Goal: Transaction & Acquisition: Subscribe to service/newsletter

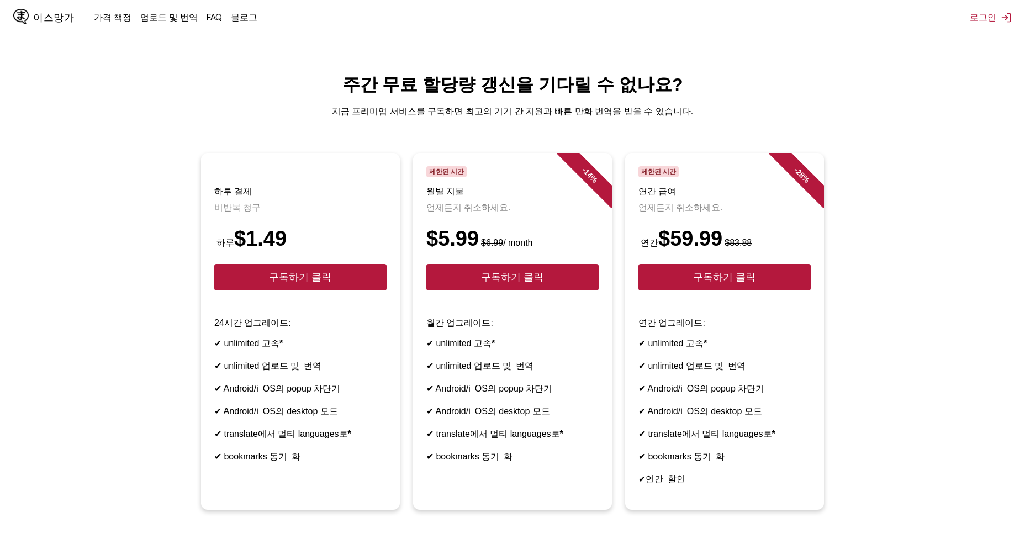
click at [916, 76] on h1 "주간 무료 할당량 갱신을 기다릴 수 없나요?" at bounding box center [512, 85] width 1007 height 24
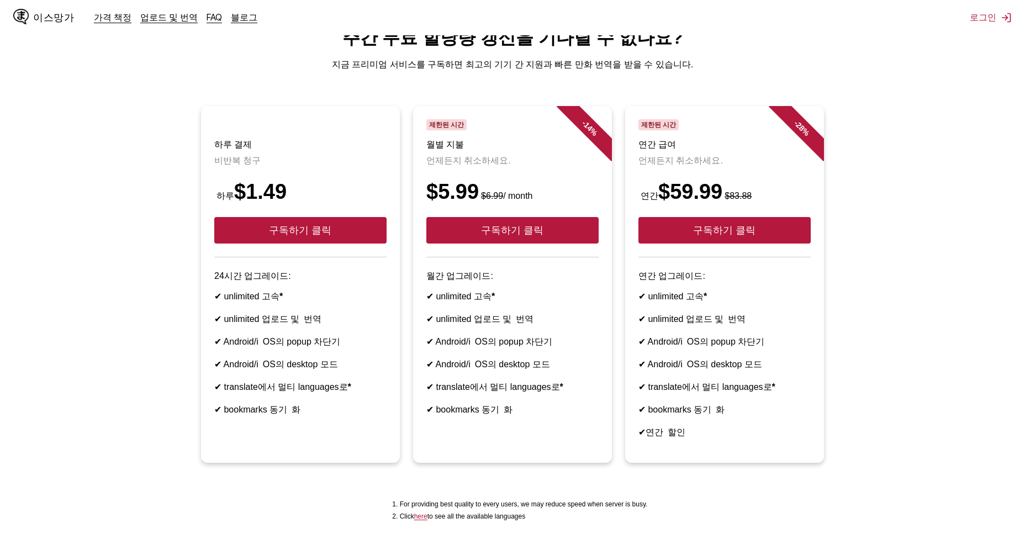
scroll to position [55, 0]
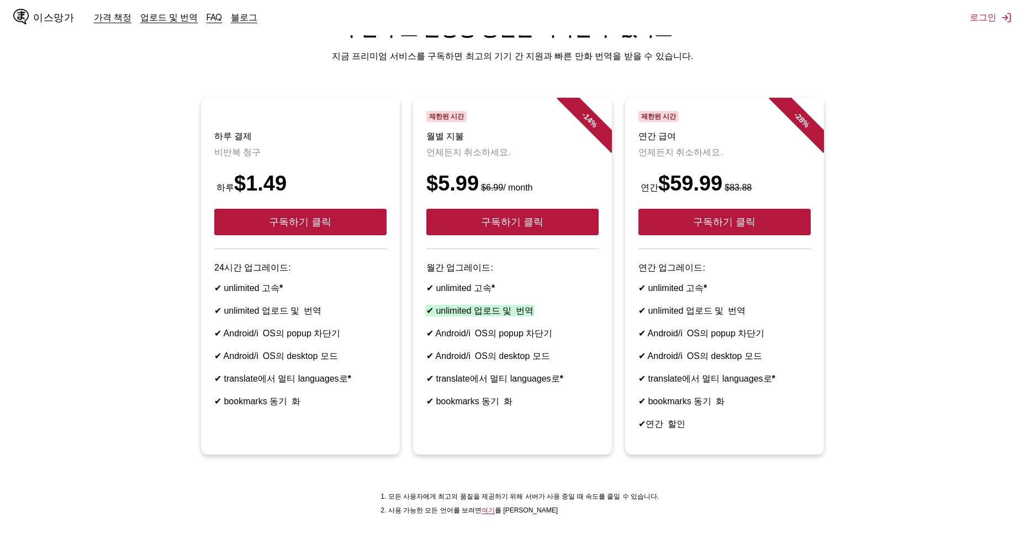
drag, startPoint x: 549, startPoint y: 324, endPoint x: 428, endPoint y: 328, distance: 120.4
click at [428, 317] on li "✔ unlimited 업로드 및 번역" at bounding box center [512, 311] width 172 height 12
drag, startPoint x: 551, startPoint y: 356, endPoint x: 444, endPoint y: 352, distance: 106.6
click at [444, 340] on li "✔ Android/i OS의 popup 차단기" at bounding box center [512, 334] width 172 height 12
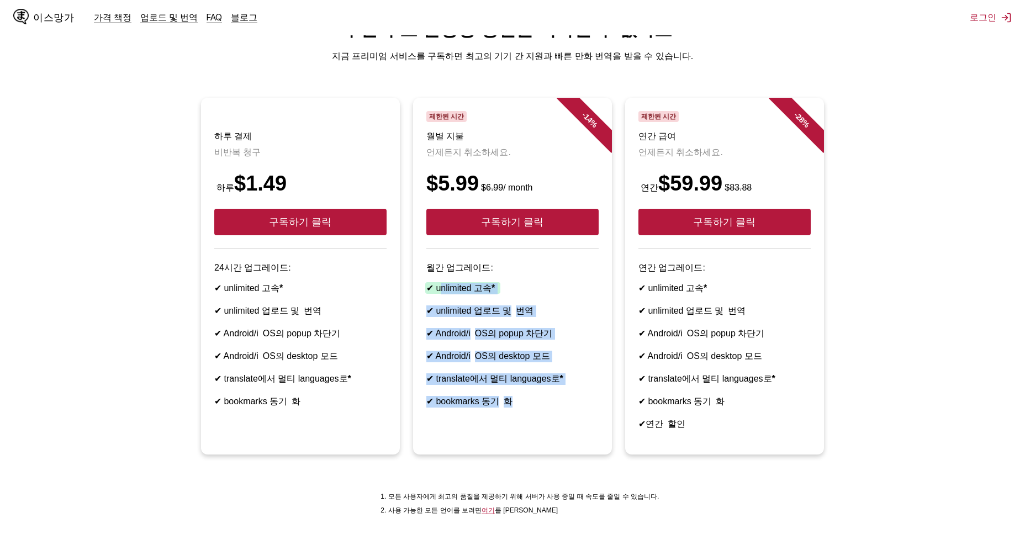
drag, startPoint x: 550, startPoint y: 423, endPoint x: 439, endPoint y: 303, distance: 163.7
click at [439, 303] on ul "✔ unlimited 고속 * ✔ unlimited 업로드 및 번역 ✔ Android/i OS의 popup 차단기 ✔ Android/i OS의…" at bounding box center [512, 345] width 172 height 125
click at [560, 294] on li "✔ unlimited 고속 *" at bounding box center [512, 289] width 172 height 12
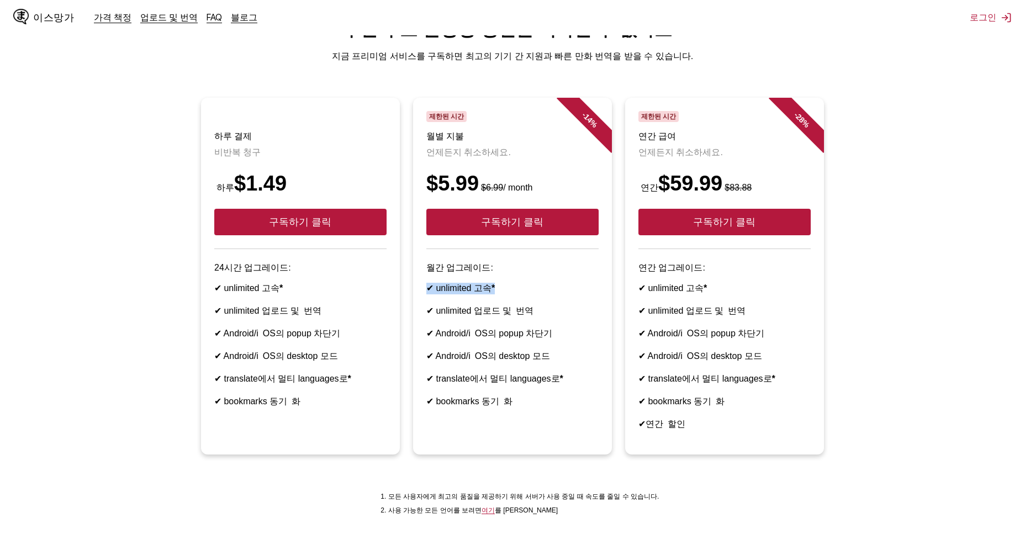
drag, startPoint x: 517, startPoint y: 298, endPoint x: 421, endPoint y: 295, distance: 96.6
click at [421, 295] on article "- 14 % 제한된 시간 월별 지불 언제든지 취소하세요. $5.99 $6.99 / month 구독하기 클릭 월간 업그레이드: ✔ unlimit…" at bounding box center [512, 276] width 199 height 357
click at [526, 293] on article "- 14 % 제한된 시간 월별 지불 언제든지 취소하세요. $5.99 $6.99 / month 구독하기 클릭 월간 업그레이드: ✔ unlimit…" at bounding box center [512, 276] width 199 height 357
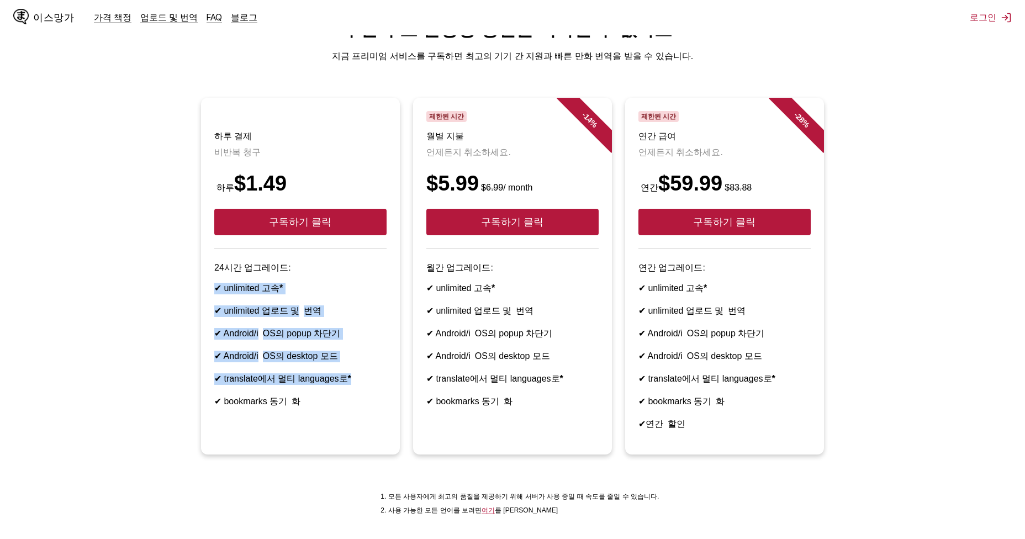
drag, startPoint x: 317, startPoint y: 281, endPoint x: 372, endPoint y: 393, distance: 124.2
click at [372, 393] on article "하루 결제 비반복 청구 하루 $1.49 구독하기 클릭 24시간 업그레이드: ✔ unlimited 고속 * ✔ unlimited 업로드 및 번역…" at bounding box center [300, 276] width 199 height 357
click at [373, 340] on ul "✔ unlimited 고속 * ✔ unlimited 업로드 및 번역 ✔ Android/i OS의 popup 차단기 ✔ Android/i OS의…" at bounding box center [300, 345] width 172 height 125
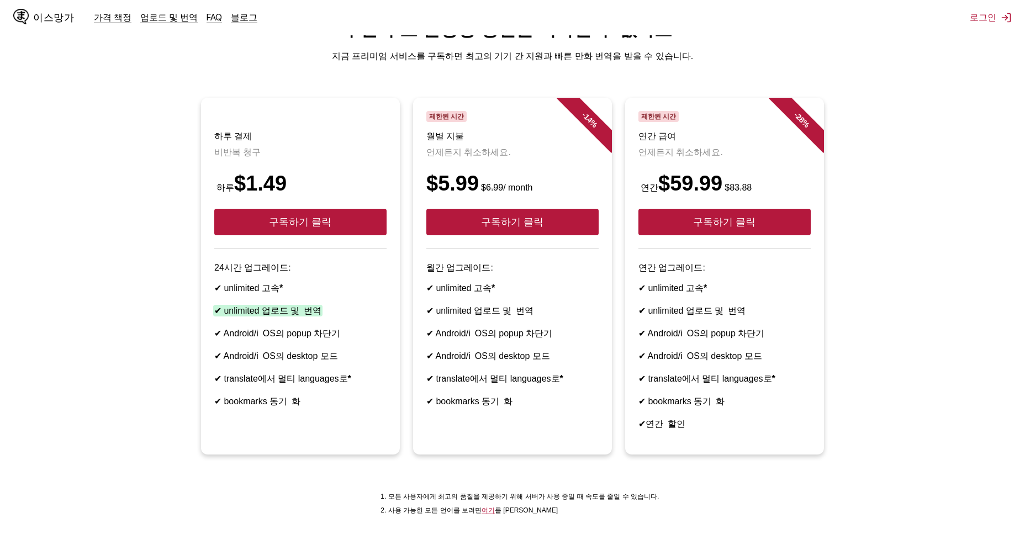
drag, startPoint x: 306, startPoint y: 323, endPoint x: 223, endPoint y: 325, distance: 83.4
click at [223, 317] on li "✔ unlimited 업로드 및 번역" at bounding box center [300, 311] width 172 height 12
click at [354, 317] on li "✔ unlimited 업로드 및 번역" at bounding box center [300, 311] width 172 height 12
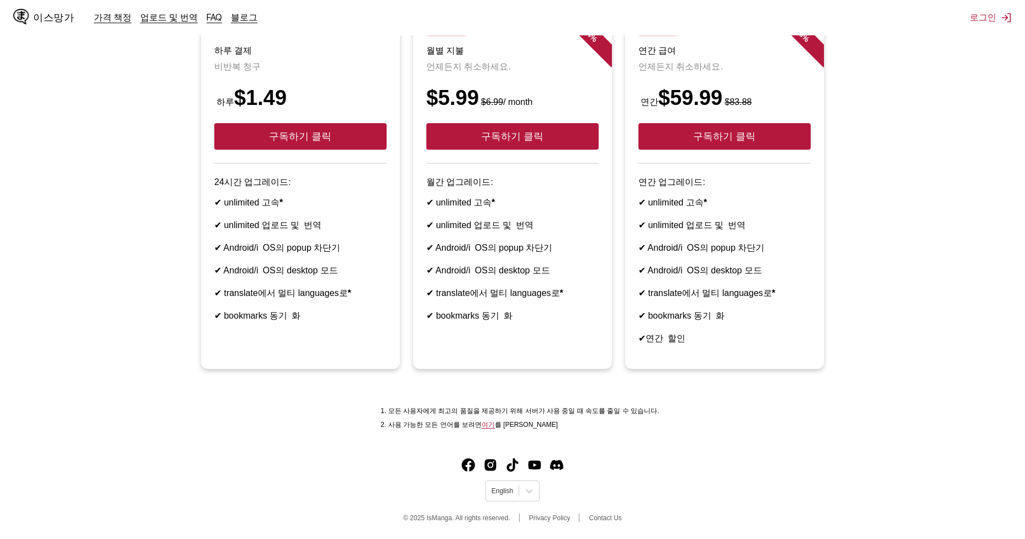
scroll to position [166, 0]
click at [351, 123] on button "구독하기 클릭" at bounding box center [300, 136] width 172 height 27
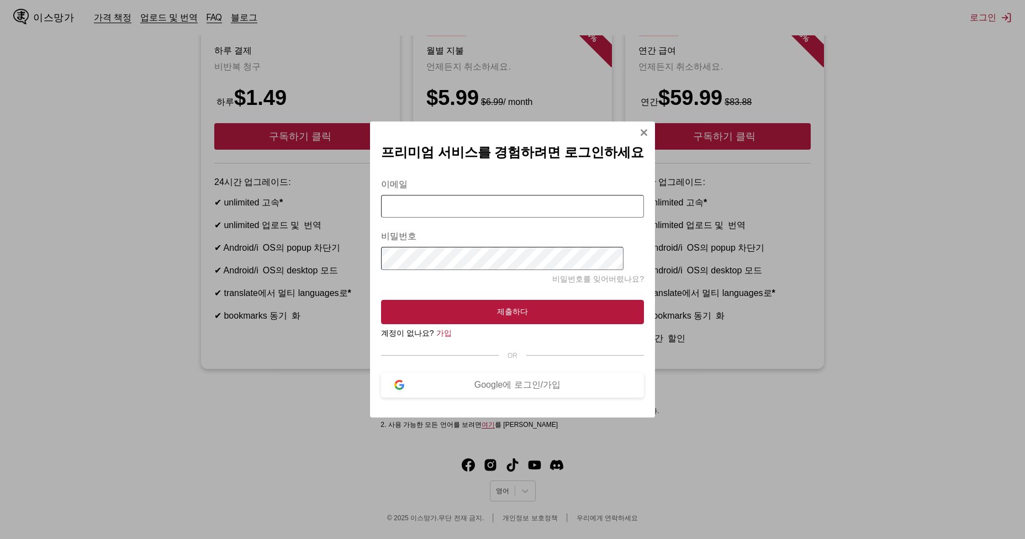
click at [639, 133] on button "Sign In Modal" at bounding box center [643, 133] width 9 height 11
